Goal: Task Accomplishment & Management: Complete application form

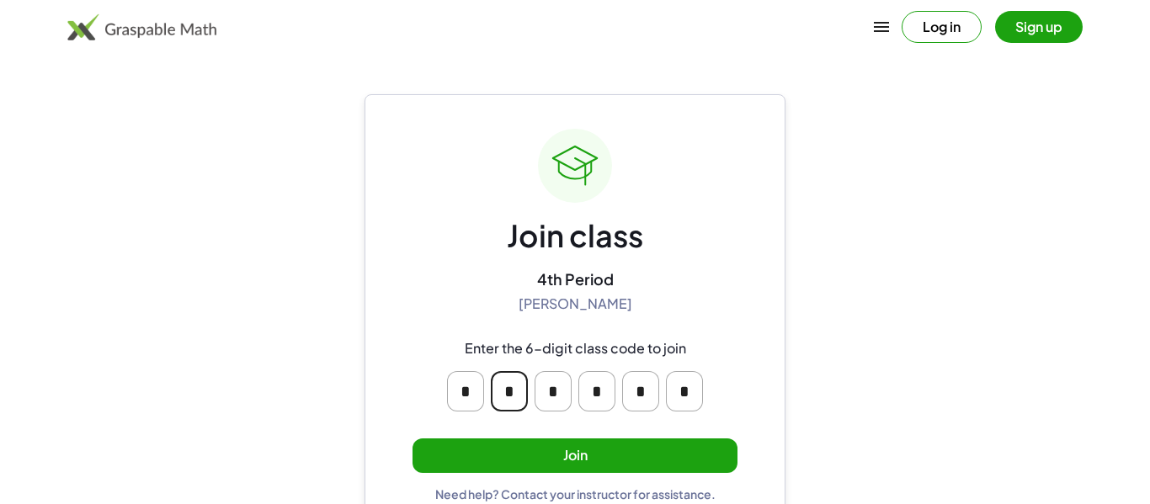
click at [523, 387] on input "*" at bounding box center [509, 391] width 37 height 40
click at [549, 389] on input "*" at bounding box center [553, 391] width 37 height 40
click at [470, 394] on input "*" at bounding box center [465, 391] width 37 height 40
type input "*"
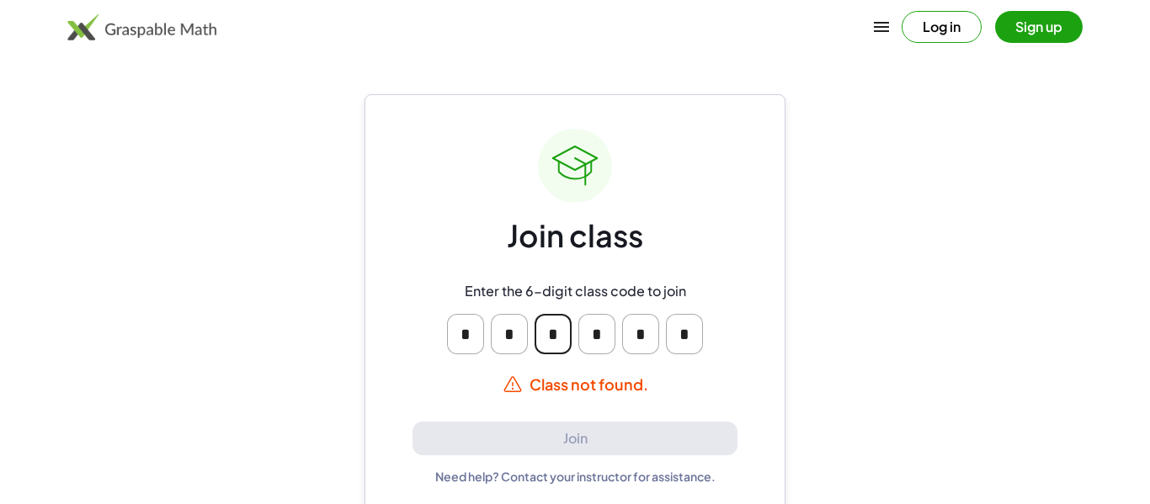
click at [551, 338] on input "*" at bounding box center [553, 334] width 37 height 40
type input "*"
click at [596, 338] on input "*" at bounding box center [596, 334] width 37 height 40
type input "*"
click at [640, 327] on input "*" at bounding box center [640, 334] width 37 height 40
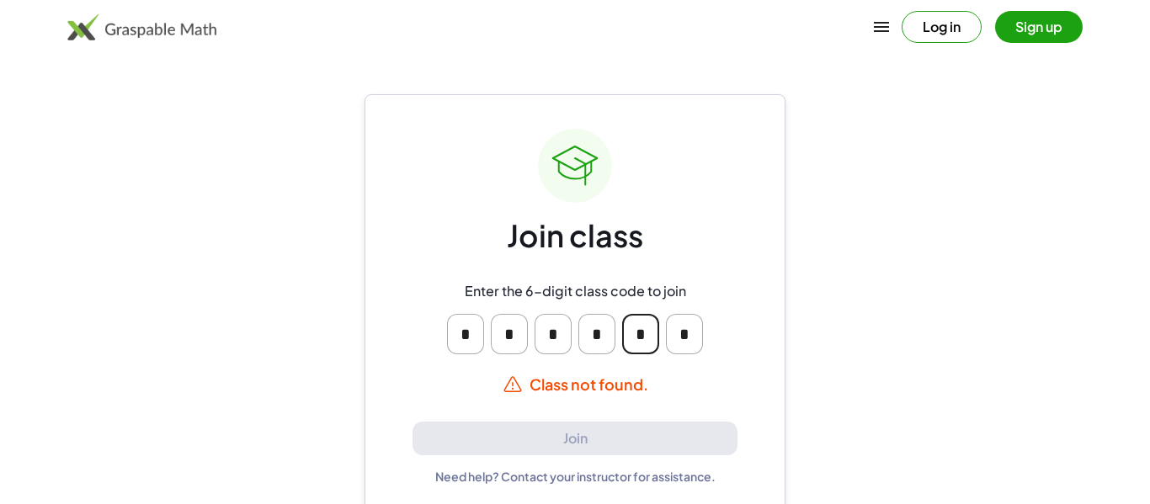
type input "*"
click at [698, 335] on input "*" at bounding box center [684, 334] width 37 height 40
type input "*"
click at [563, 322] on input "*" at bounding box center [553, 334] width 37 height 40
type input "*"
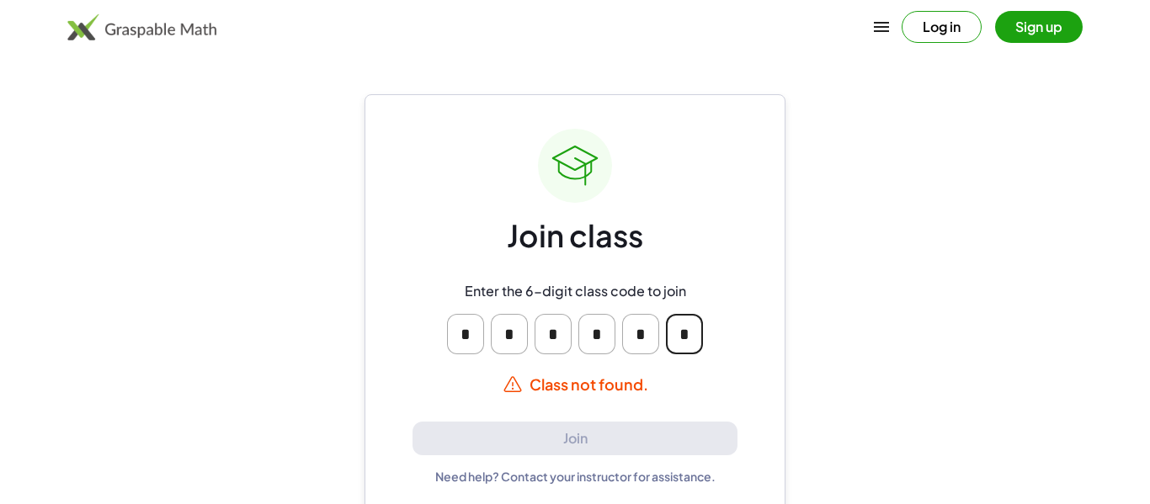
click at [599, 333] on input "*" at bounding box center [596, 334] width 37 height 40
type input "*"
click at [1049, 22] on button "Sign up" at bounding box center [1039, 27] width 88 height 32
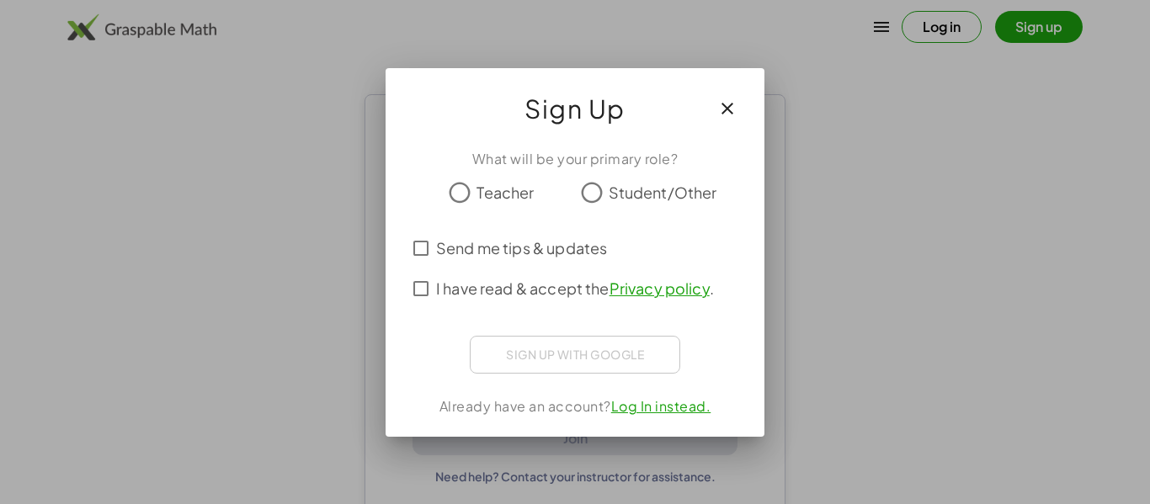
click at [715, 103] on button "button" at bounding box center [727, 108] width 40 height 40
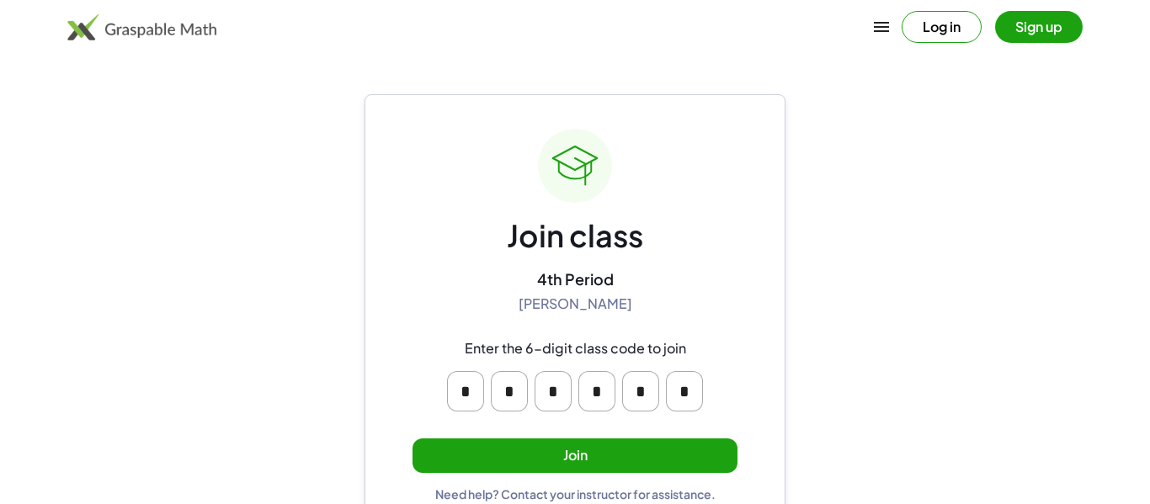
click at [649, 468] on button "Join" at bounding box center [574, 456] width 325 height 35
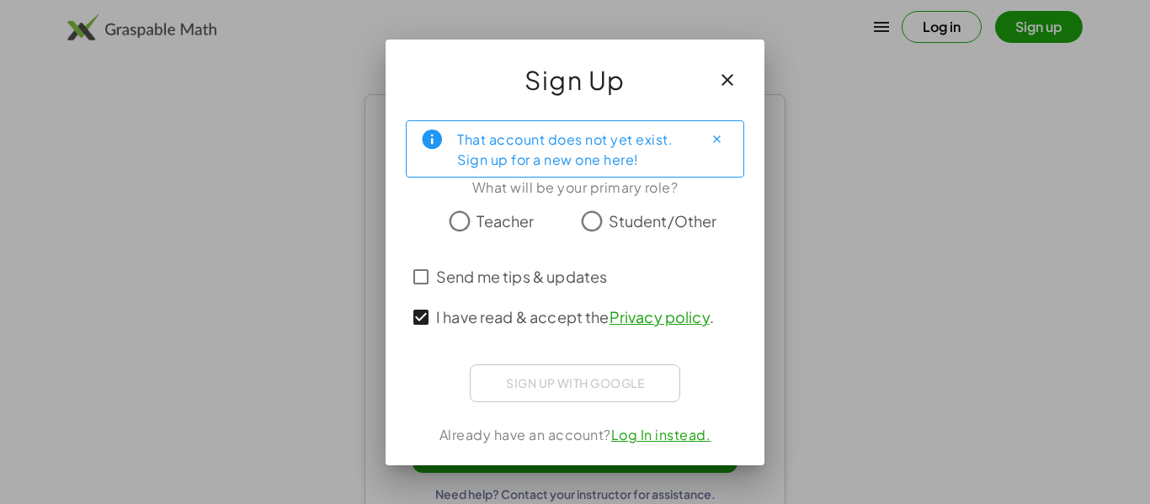
click at [611, 217] on span "Student/Other" at bounding box center [663, 221] width 109 height 23
